Goal: Task Accomplishment & Management: Manage account settings

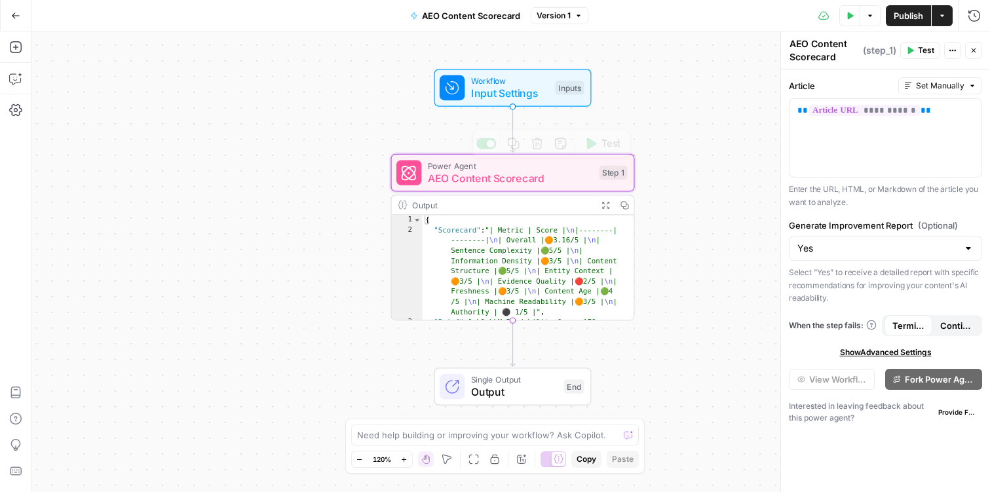
click at [482, 177] on span "AEO Content Scorecard" at bounding box center [510, 178] width 165 height 16
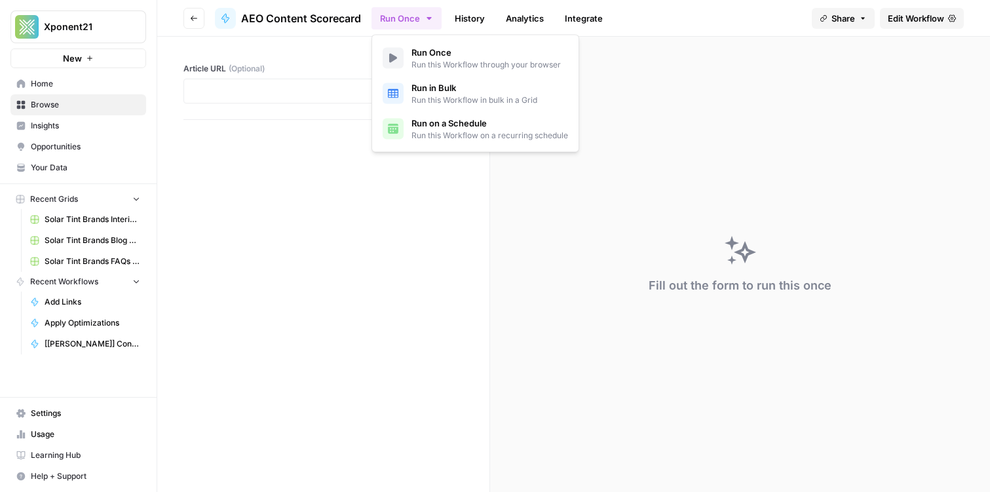
click at [420, 12] on button "Run Once" at bounding box center [406, 18] width 70 height 22
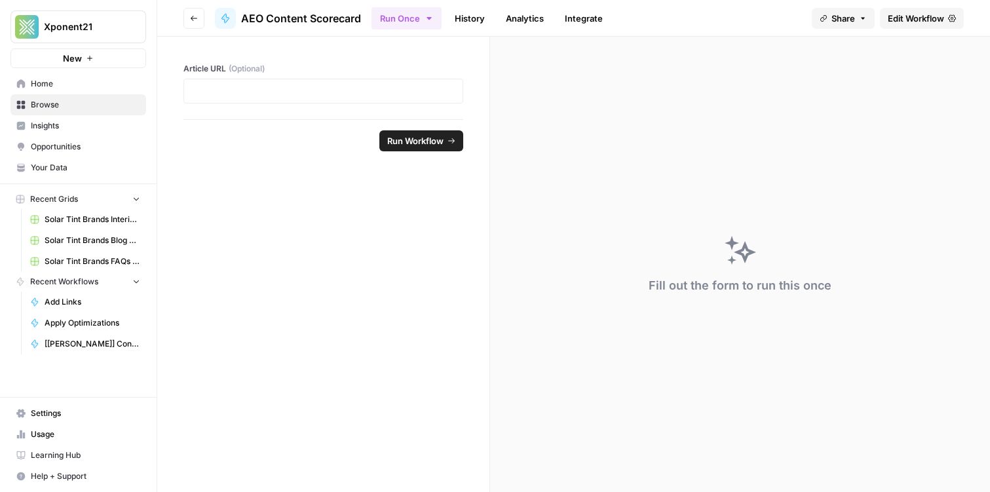
click at [905, 17] on span "Edit Workflow" at bounding box center [915, 18] width 56 height 13
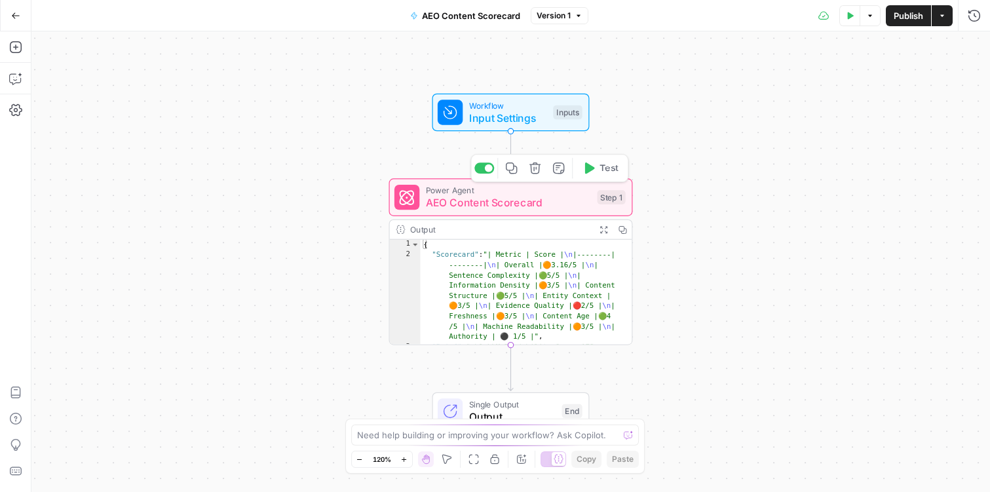
click at [451, 193] on span "Power Agent" at bounding box center [508, 190] width 165 height 12
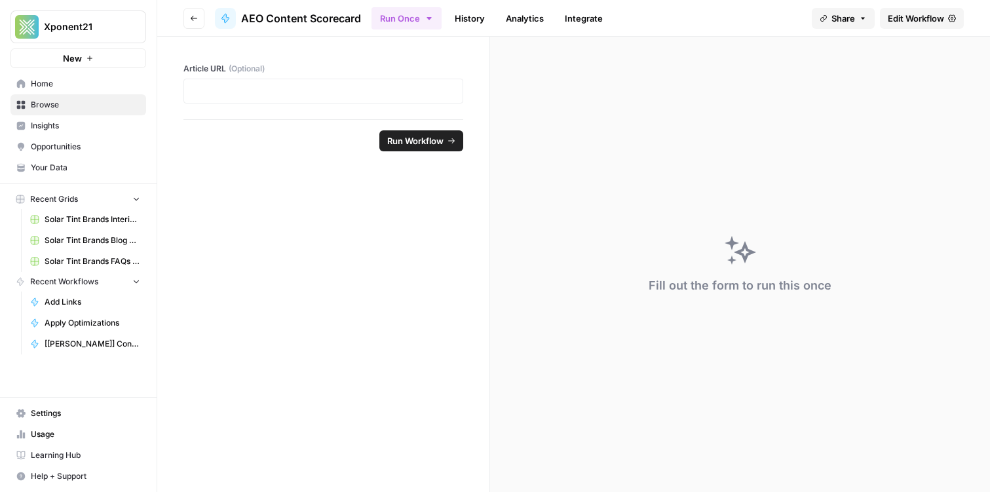
click at [191, 16] on icon "button" at bounding box center [194, 18] width 8 height 8
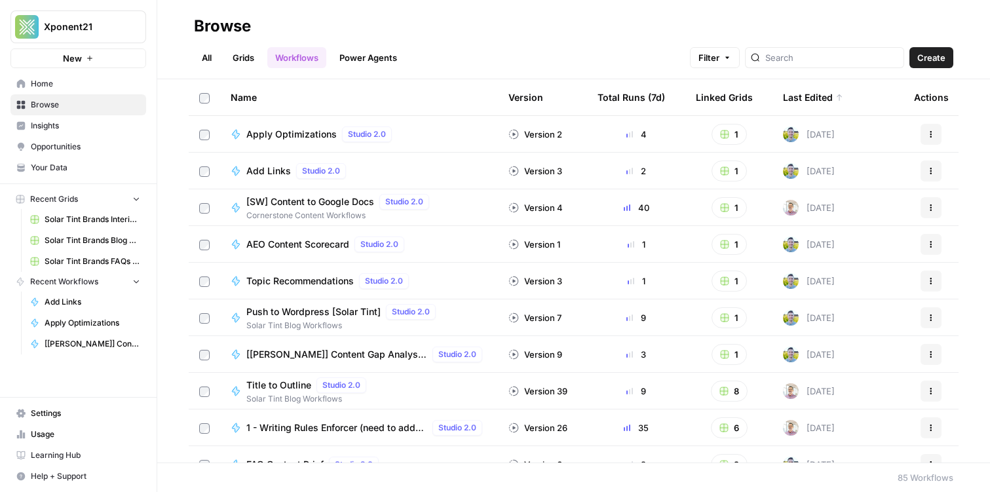
click at [293, 248] on span "AEO Content Scorecard" at bounding box center [297, 244] width 103 height 13
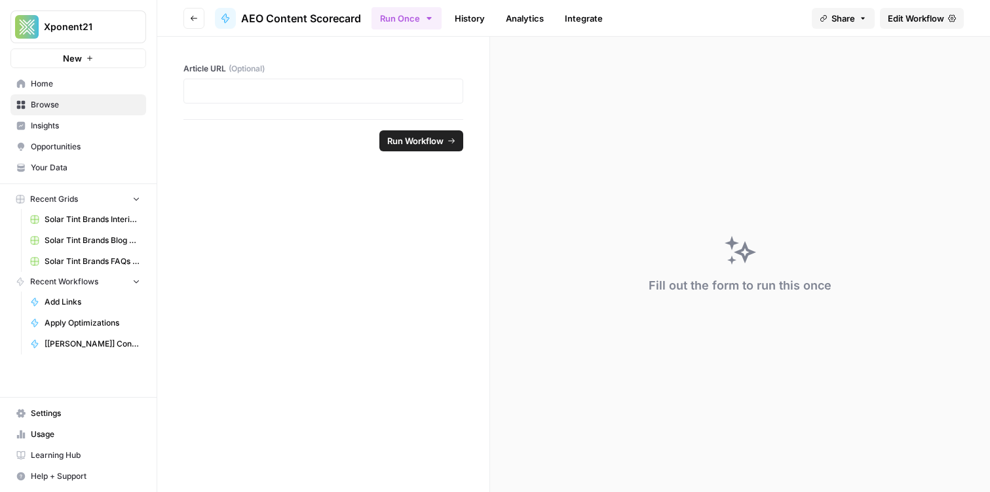
click at [939, 20] on span "Edit Workflow" at bounding box center [915, 18] width 56 height 13
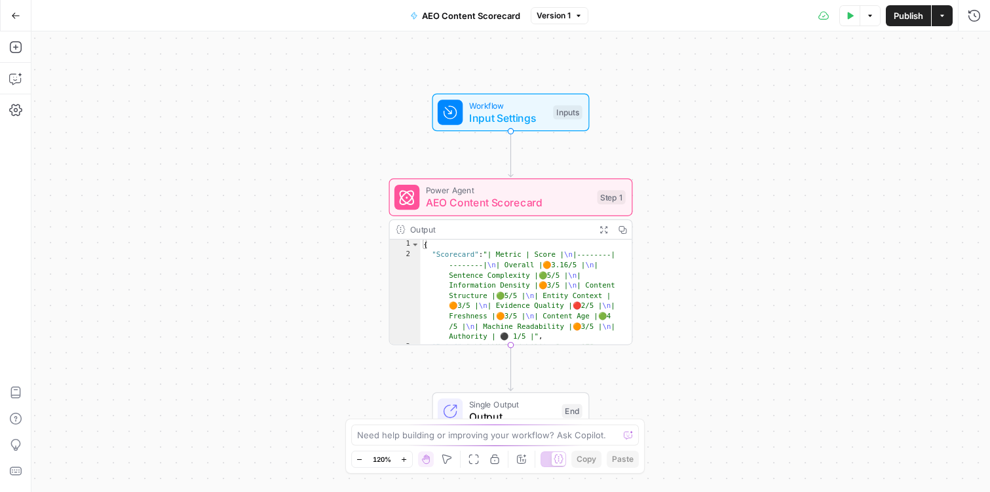
click at [458, 211] on div "Power Agent AEO Content Scorecard Step 1 Copy step Delete step Add Note Test" at bounding box center [511, 197] width 244 height 38
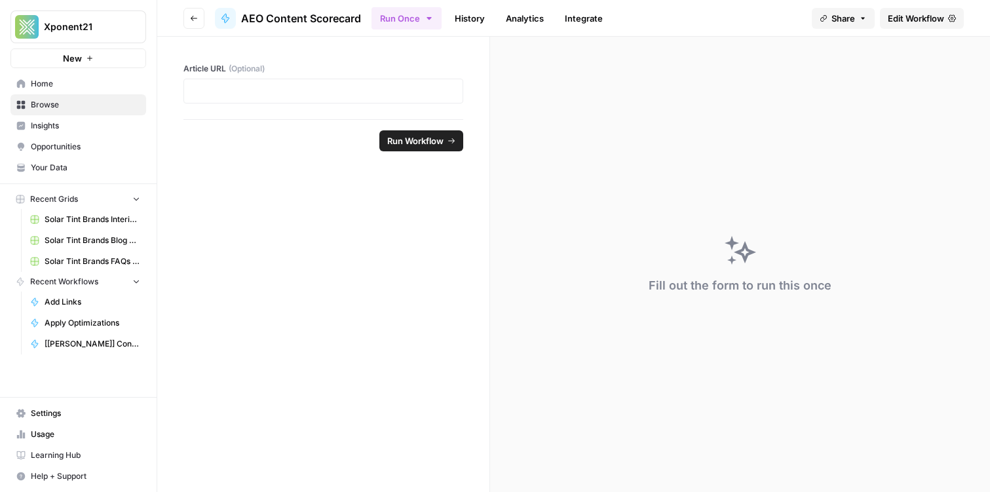
click at [916, 16] on span "Edit Workflow" at bounding box center [915, 18] width 56 height 13
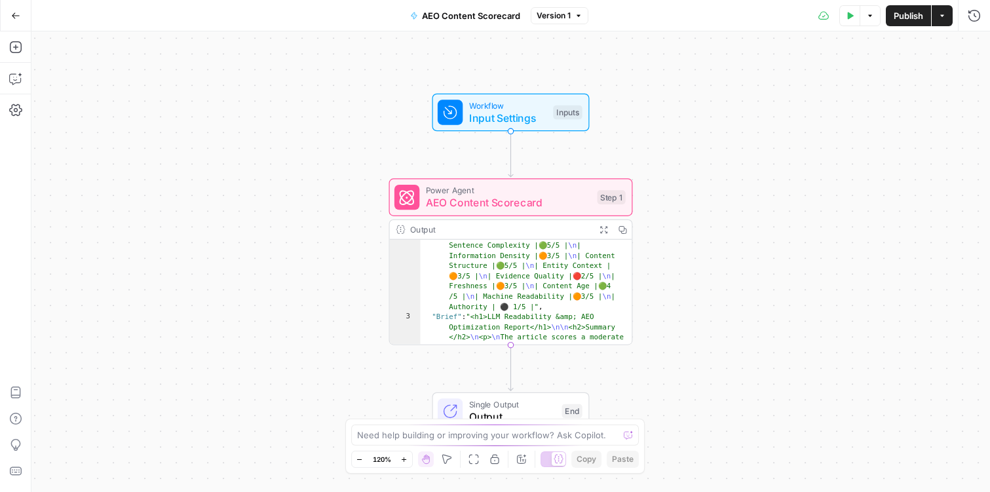
scroll to position [39, 0]
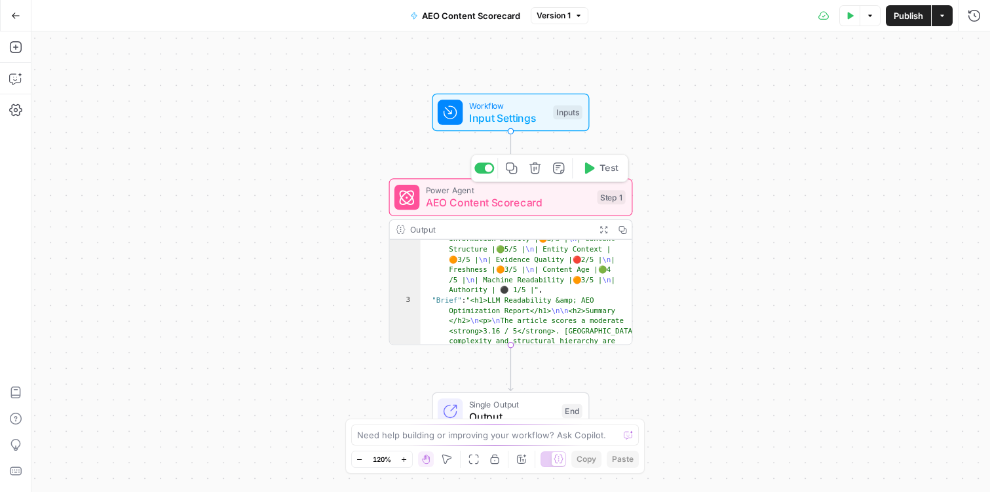
click at [562, 189] on span "Power Agent" at bounding box center [508, 190] width 165 height 12
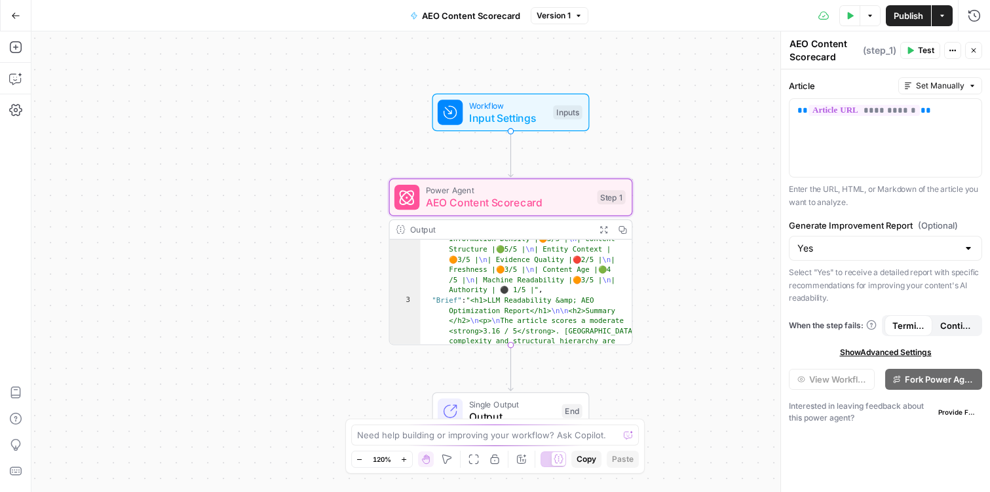
click at [860, 356] on span "Show Advanced Settings" at bounding box center [886, 352] width 92 height 12
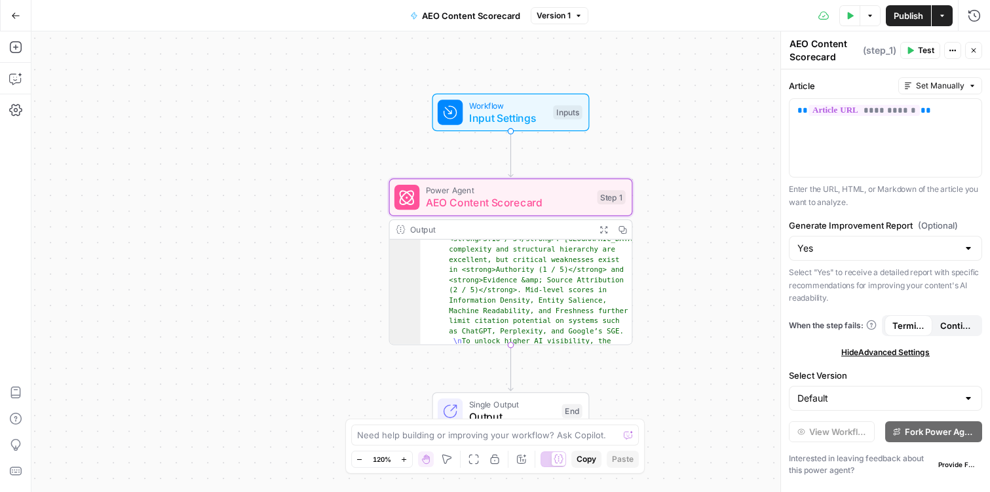
scroll to position [363, 0]
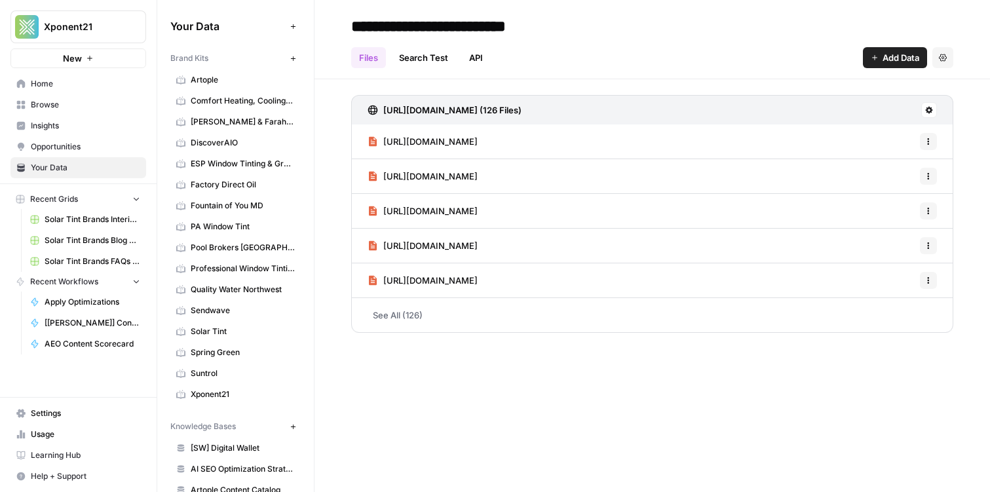
scroll to position [212, 0]
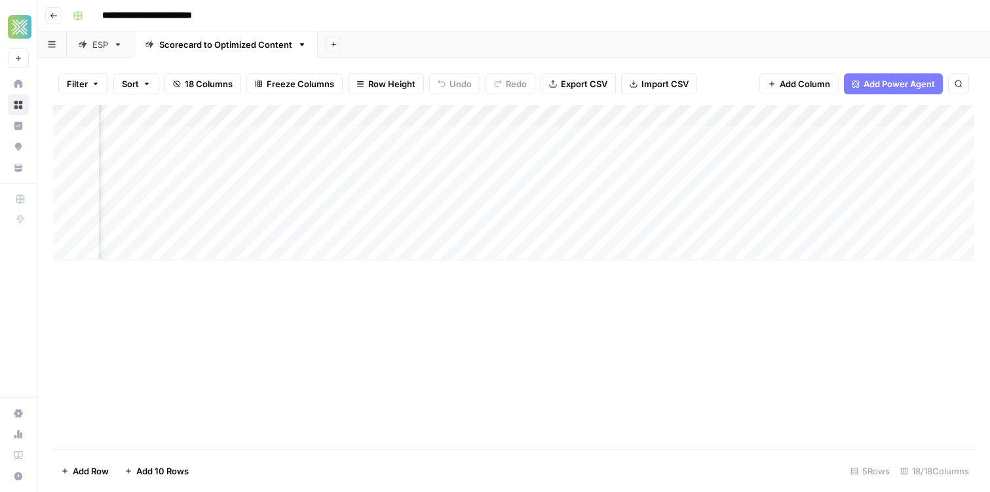
scroll to position [0, 973]
click at [339, 2] on header "**********" at bounding box center [513, 15] width 952 height 31
click at [489, 138] on div "Add Column" at bounding box center [513, 182] width 921 height 155
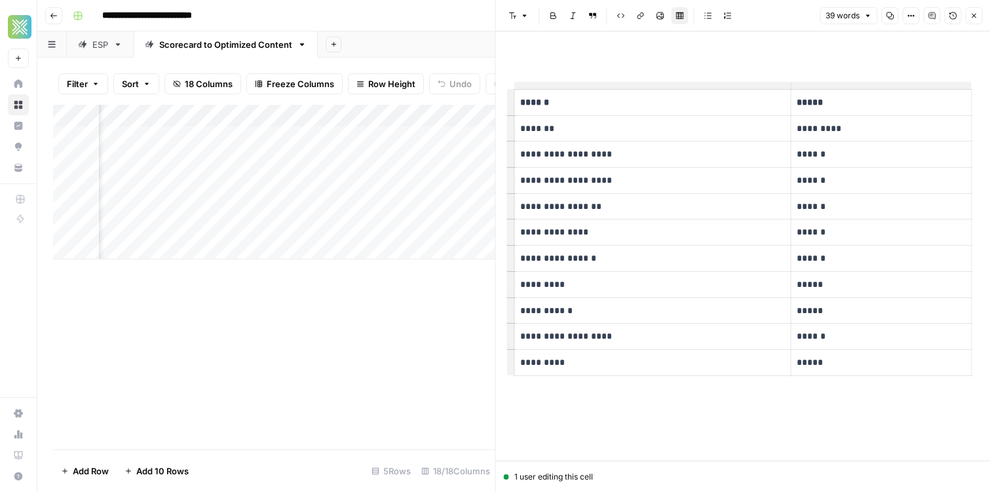
scroll to position [0, 62]
click at [981, 15] on button "Close" at bounding box center [973, 15] width 17 height 17
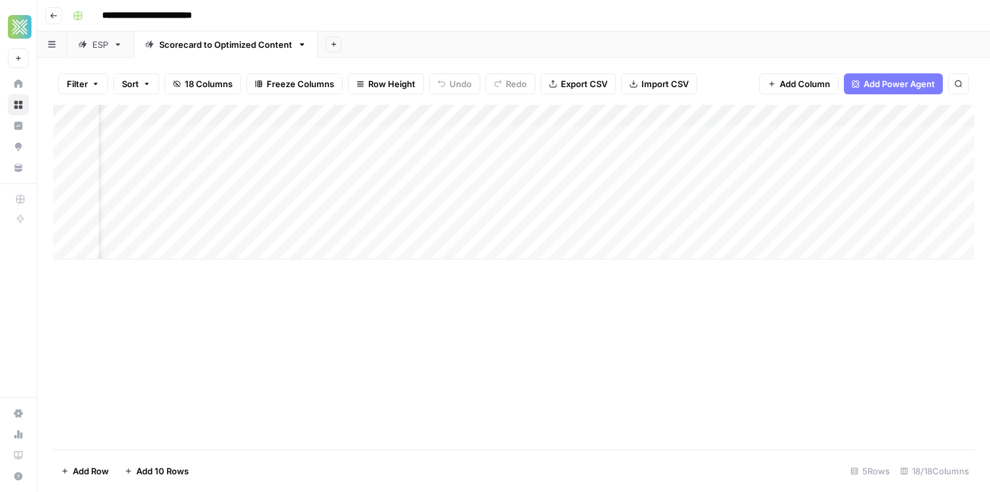
scroll to position [0, 60]
click at [728, 133] on div "Add Column" at bounding box center [513, 182] width 921 height 155
click at [610, 138] on div "Add Column" at bounding box center [513, 182] width 921 height 155
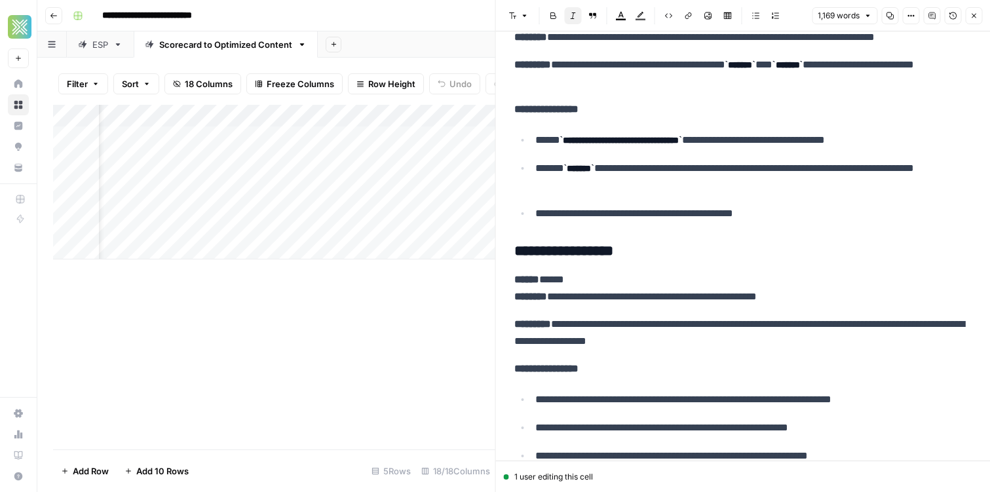
scroll to position [3670, 0]
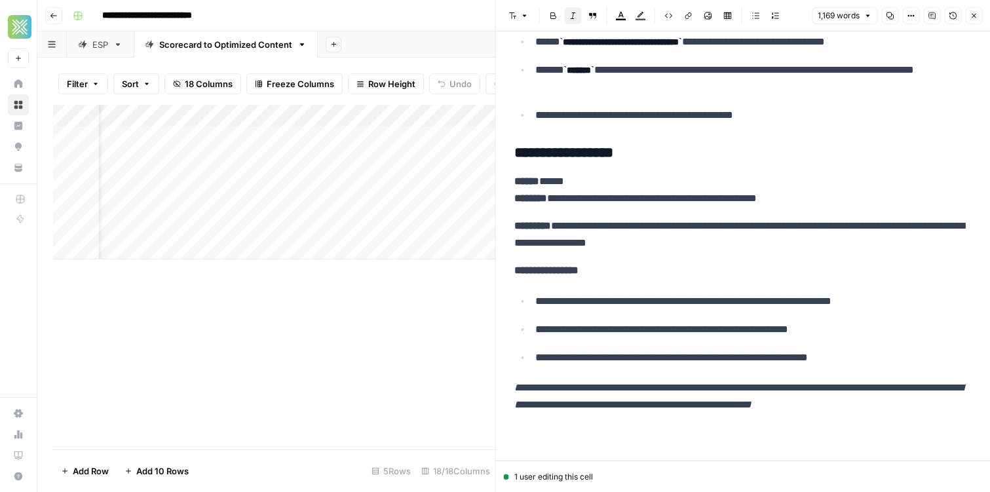
click at [980, 17] on button "Close" at bounding box center [973, 15] width 17 height 17
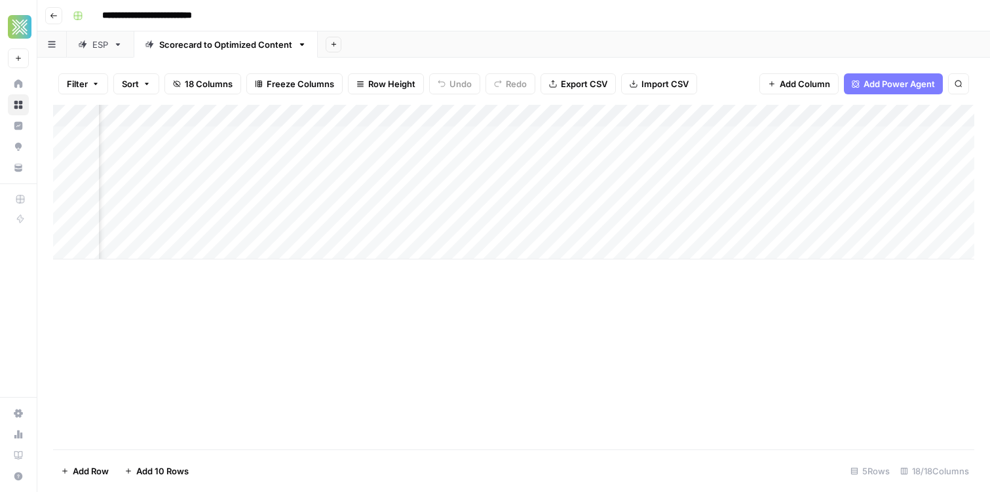
scroll to position [0, 1634]
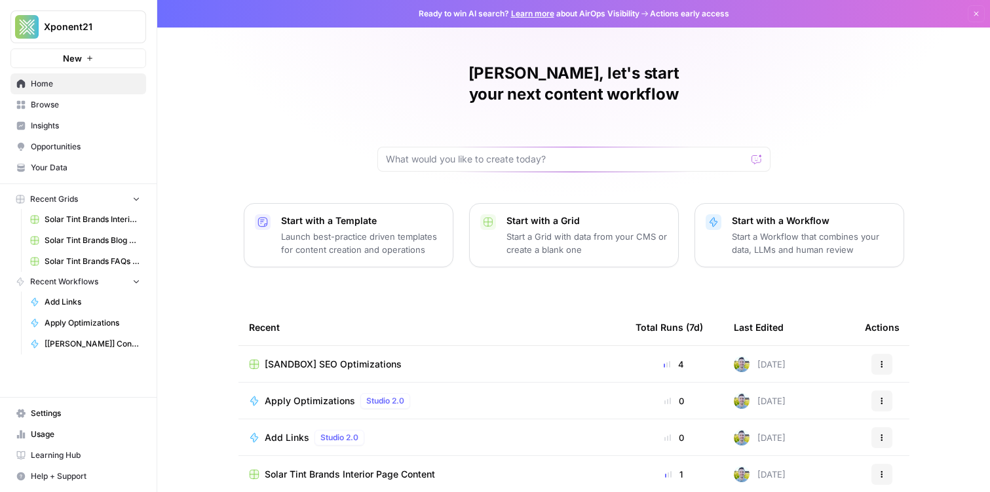
click at [66, 407] on span "Settings" at bounding box center [85, 413] width 109 height 12
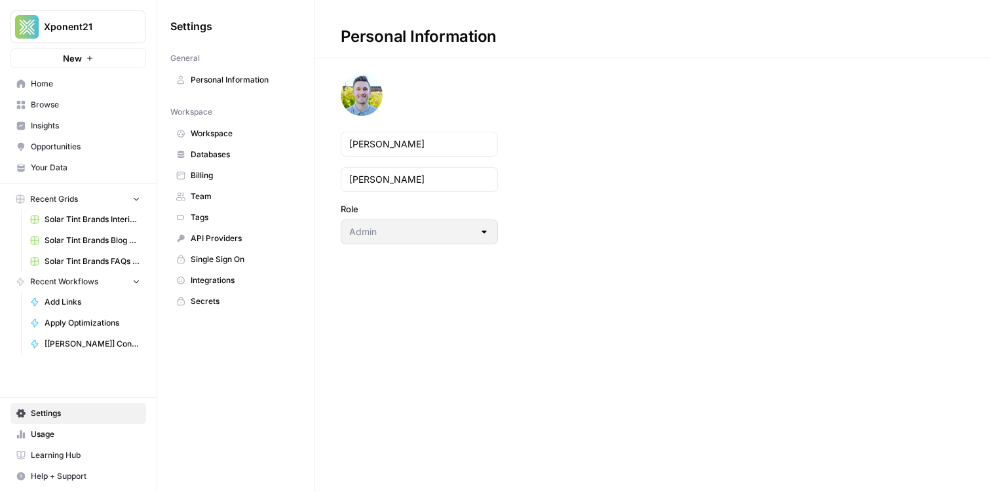
click at [257, 153] on span "Databases" at bounding box center [243, 155] width 104 height 12
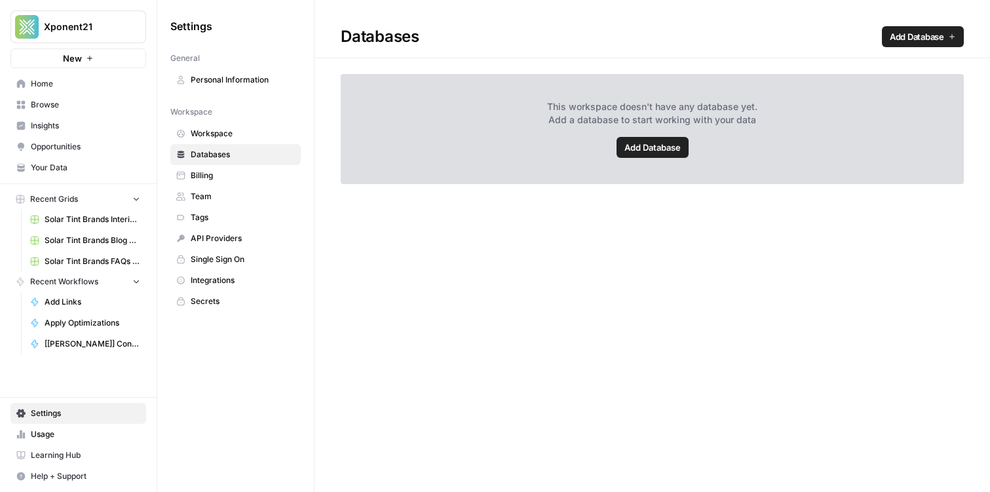
click at [255, 170] on span "Billing" at bounding box center [243, 176] width 104 height 12
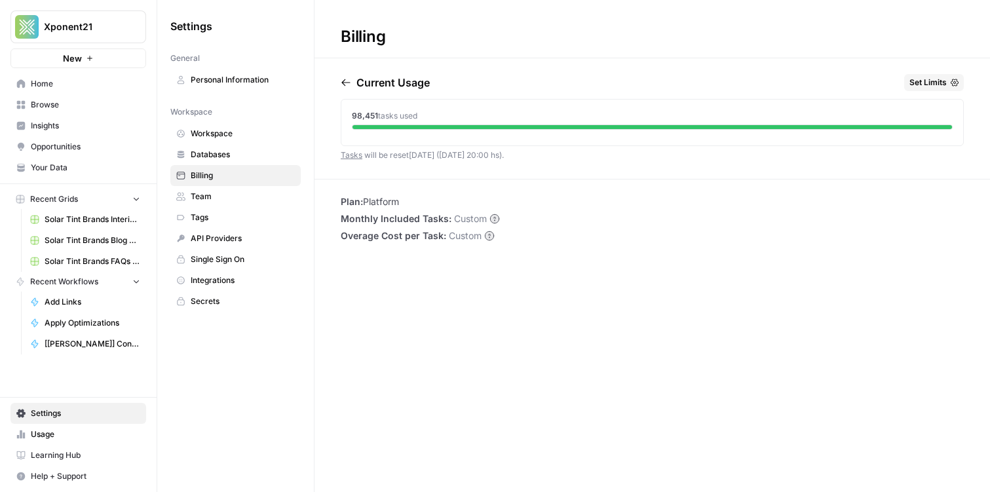
click at [493, 219] on circle at bounding box center [494, 218] width 9 height 9
click at [334, 81] on div "Current Usage Set Limits 98,451 tasks used Tasks will be reset [DATE] ([DATE] 2…" at bounding box center [651, 126] width 675 height 105
click at [240, 199] on span "Team" at bounding box center [243, 197] width 104 height 12
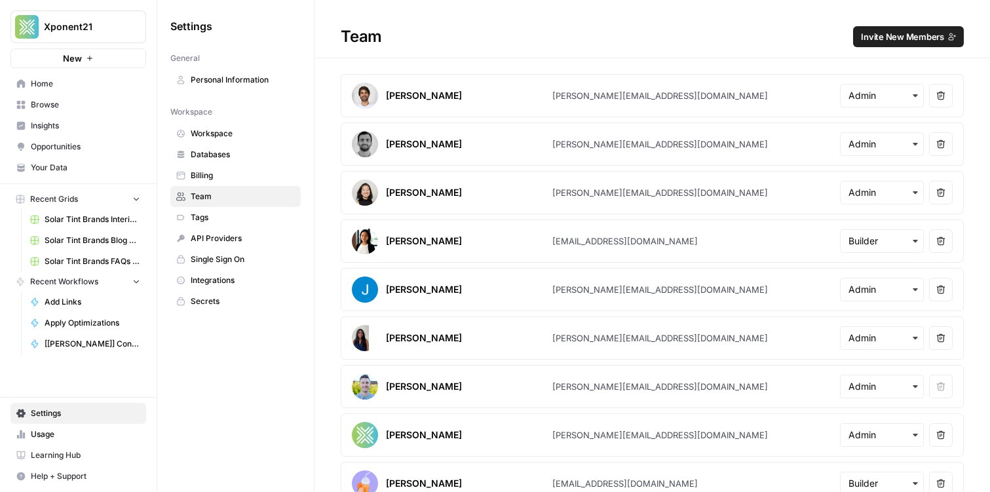
click at [233, 179] on span "Billing" at bounding box center [243, 176] width 104 height 12
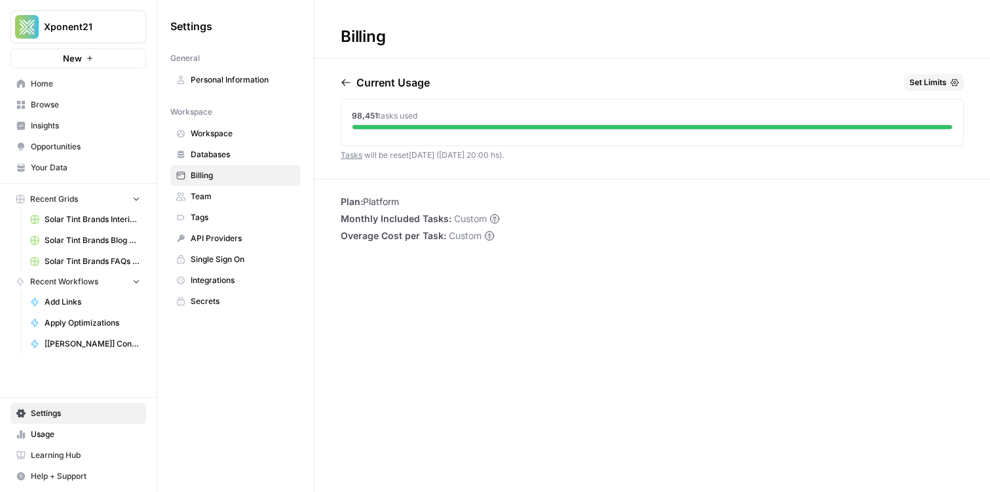
click at [514, 54] on h1 "Billing" at bounding box center [651, 29] width 675 height 58
click at [80, 106] on span "Browse" at bounding box center [85, 105] width 109 height 12
